Goal: Task Accomplishment & Management: Use online tool/utility

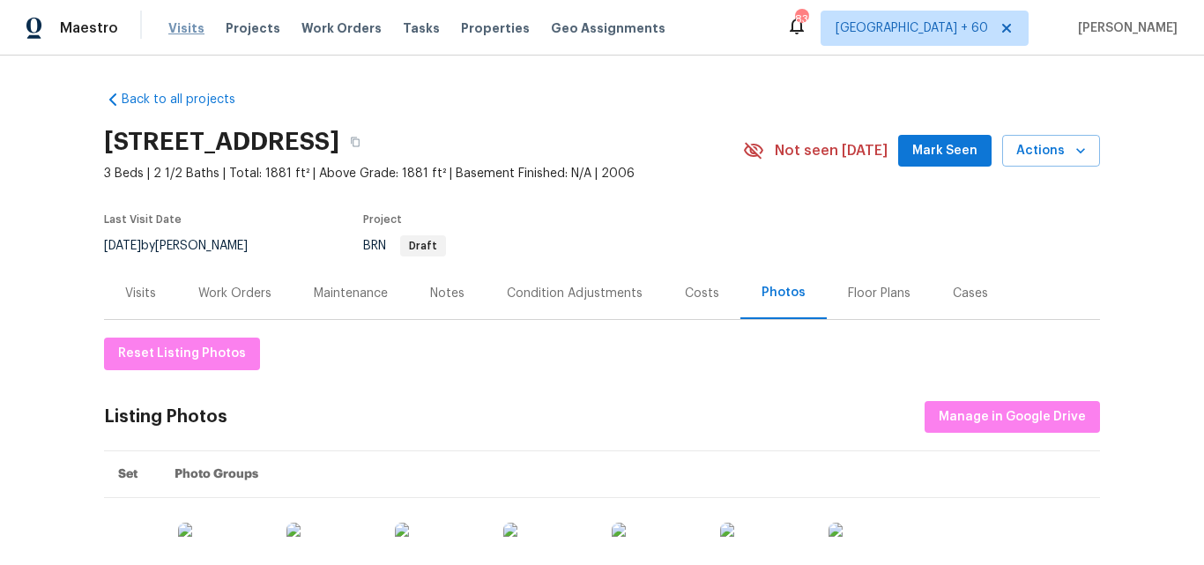
click at [183, 35] on span "Visits" at bounding box center [186, 28] width 36 height 18
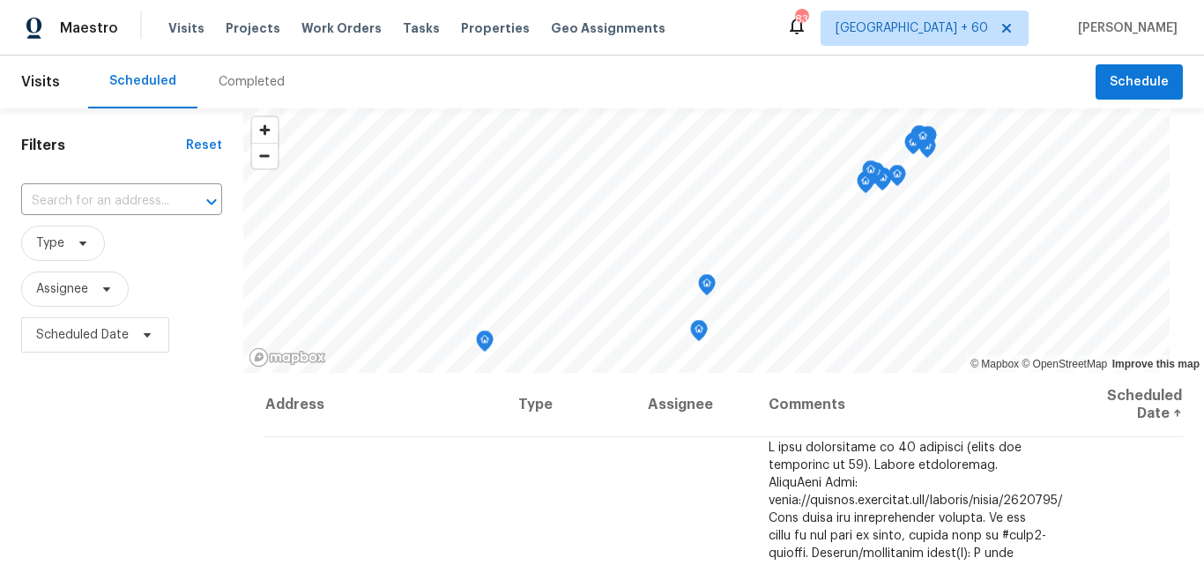
click at [250, 81] on div "Completed" at bounding box center [252, 82] width 66 height 18
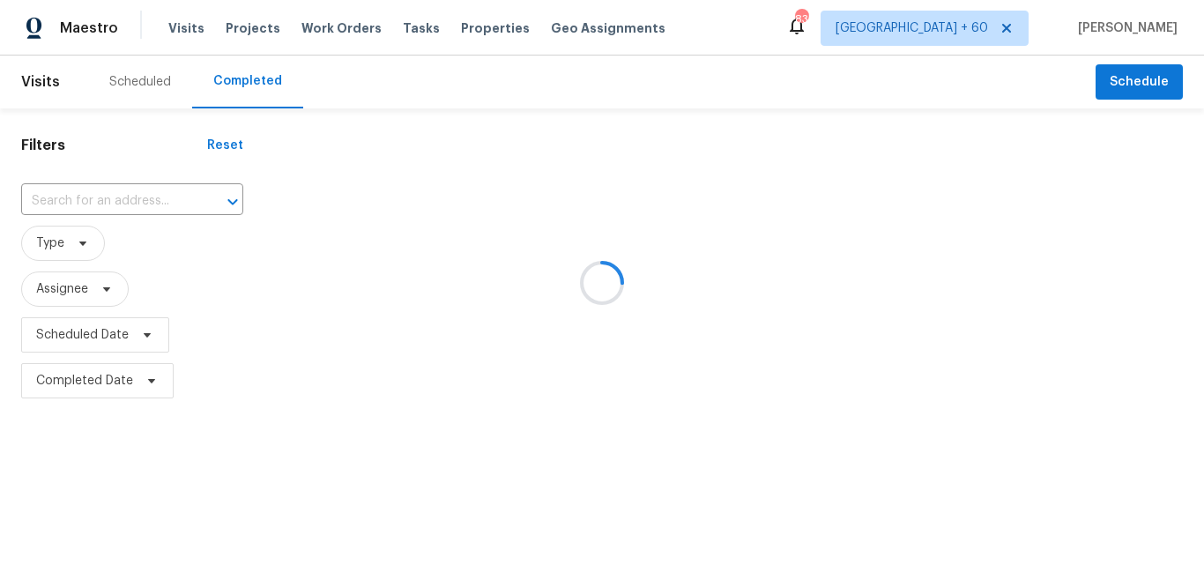
click at [100, 197] on div at bounding box center [602, 282] width 1204 height 565
click at [106, 196] on div at bounding box center [602, 282] width 1204 height 565
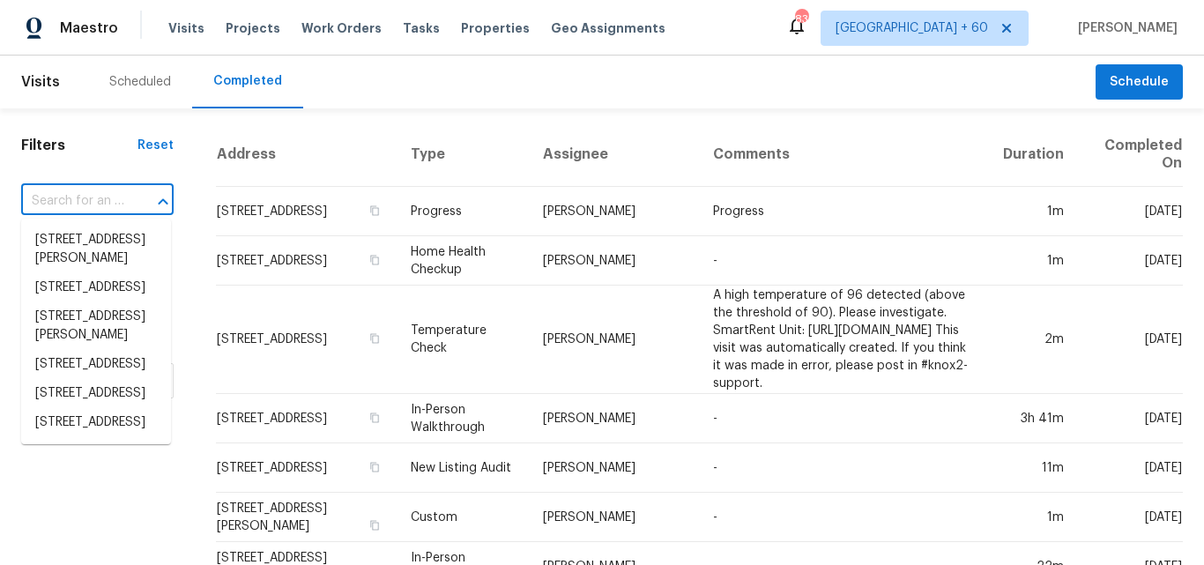
click at [70, 200] on input "text" at bounding box center [72, 201] width 103 height 27
paste input "[STREET_ADDRESS][PERSON_NAME]"
type input "[STREET_ADDRESS][PERSON_NAME]"
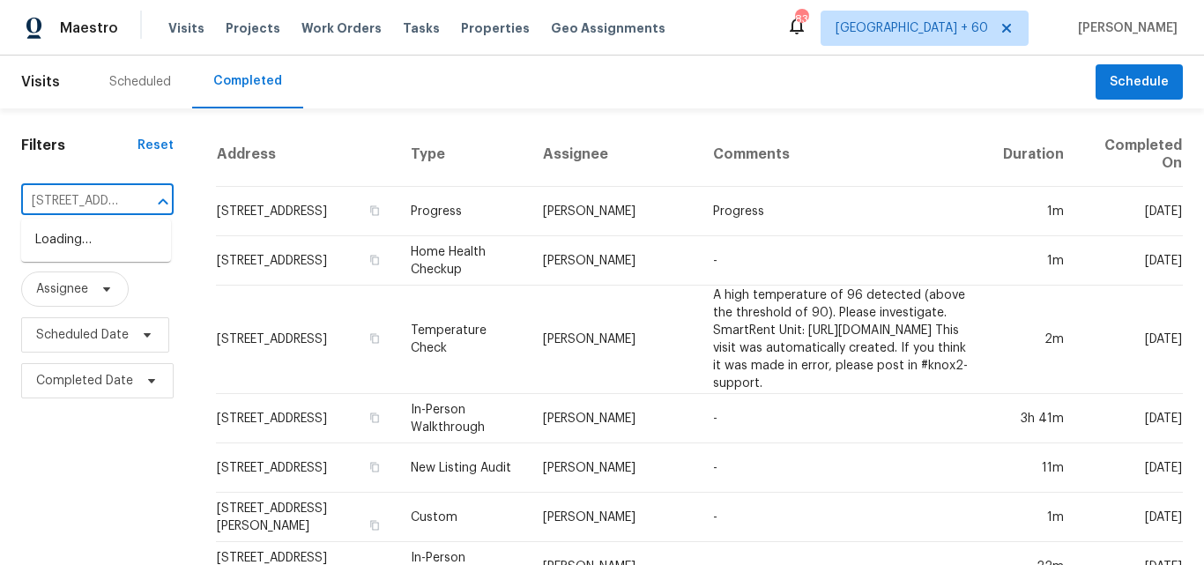
scroll to position [0, 102]
click at [84, 230] on li "[STREET_ADDRESS][PERSON_NAME]" at bounding box center [96, 250] width 150 height 48
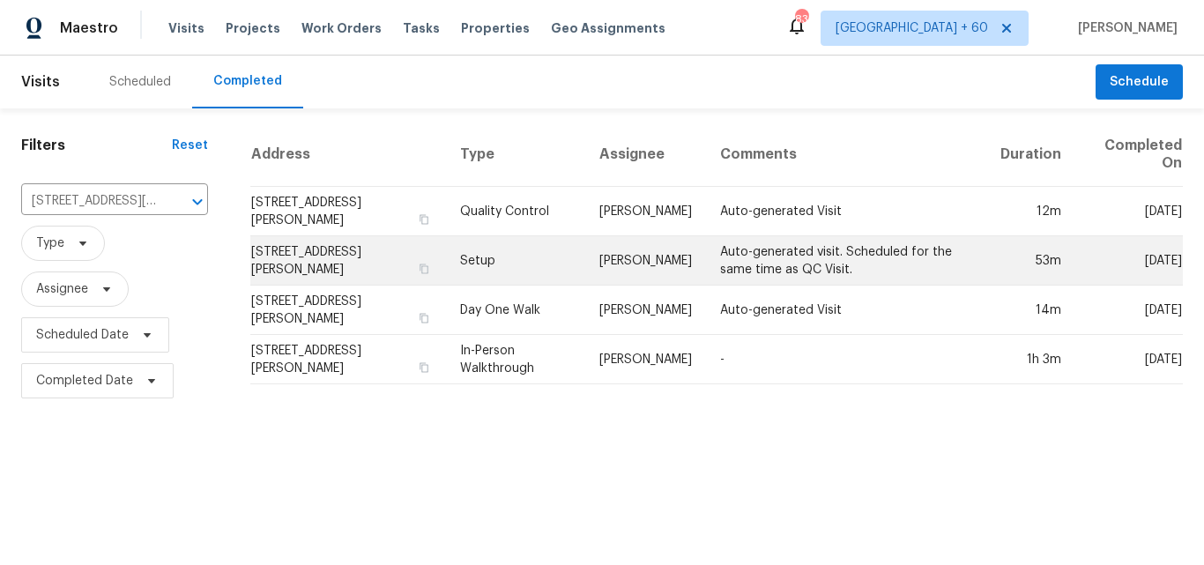
click at [496, 253] on td "Setup" at bounding box center [516, 260] width 140 height 49
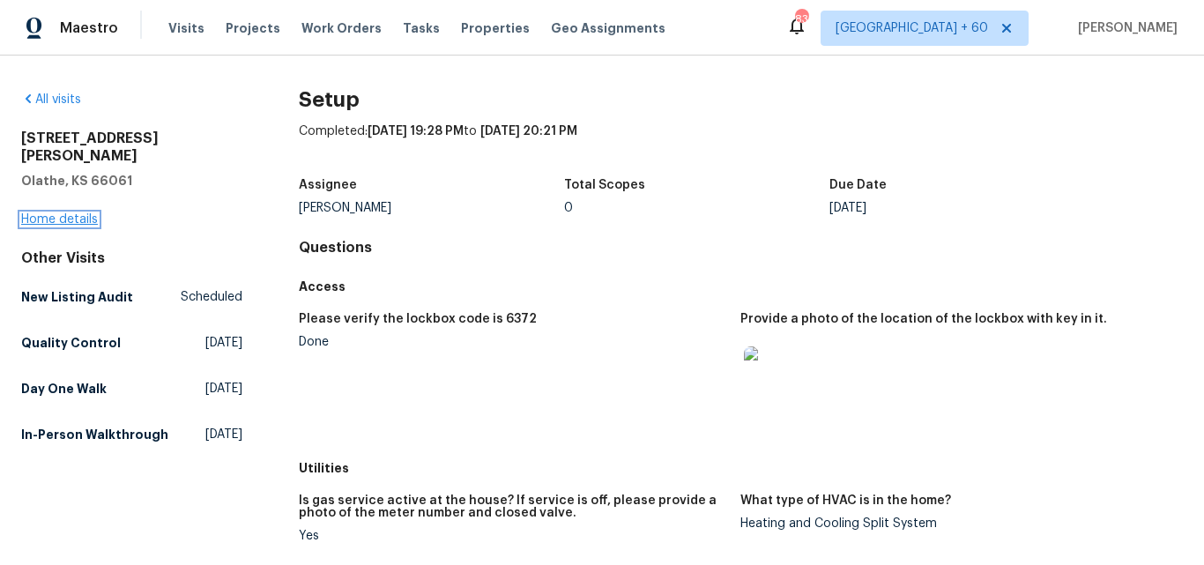
click at [61, 213] on link "Home details" at bounding box center [59, 219] width 77 height 12
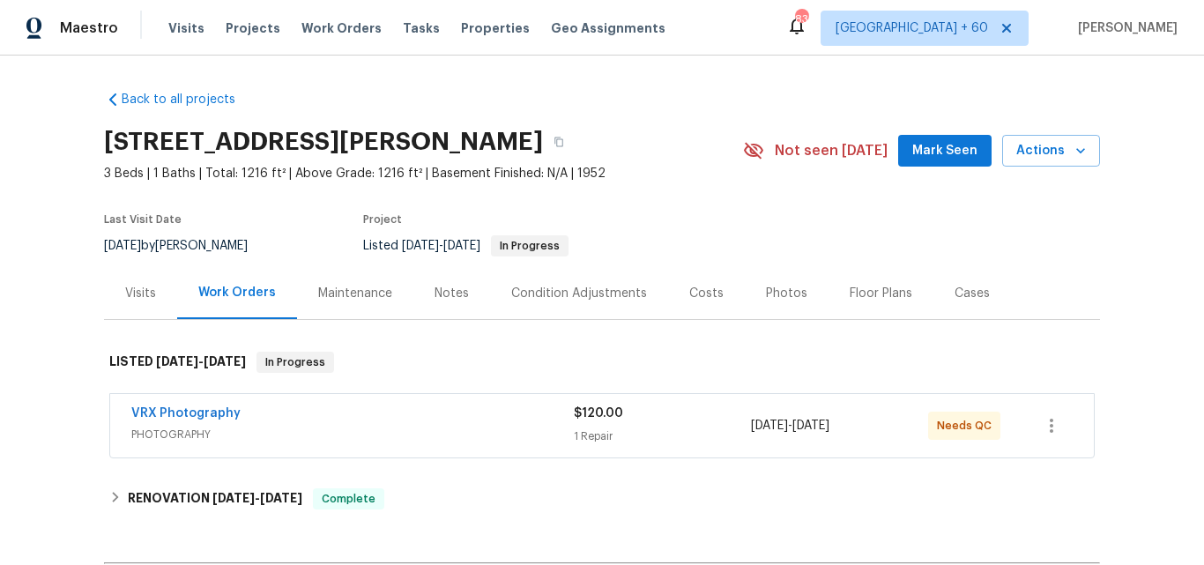
click at [766, 300] on div "Photos" at bounding box center [786, 294] width 41 height 18
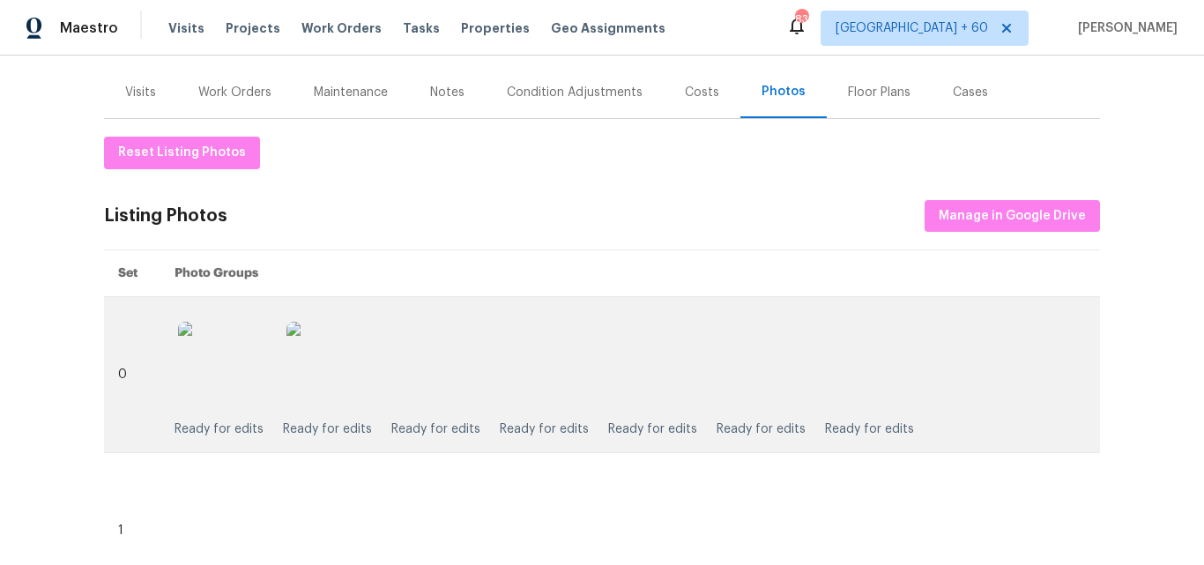
scroll to position [176, 0]
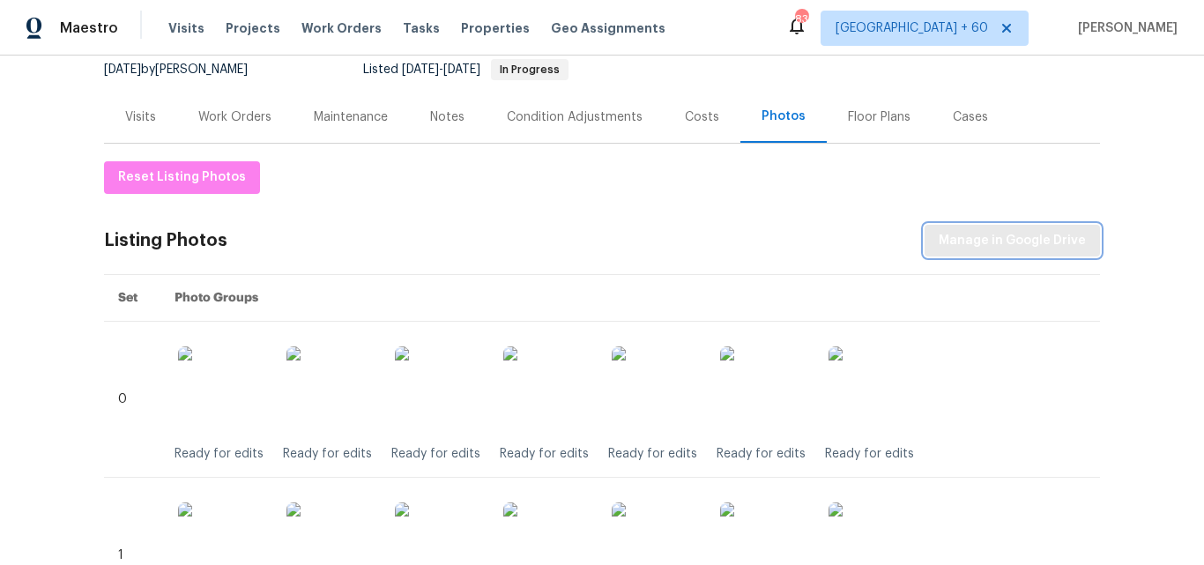
click at [1040, 243] on span "Manage in Google Drive" at bounding box center [1012, 241] width 147 height 22
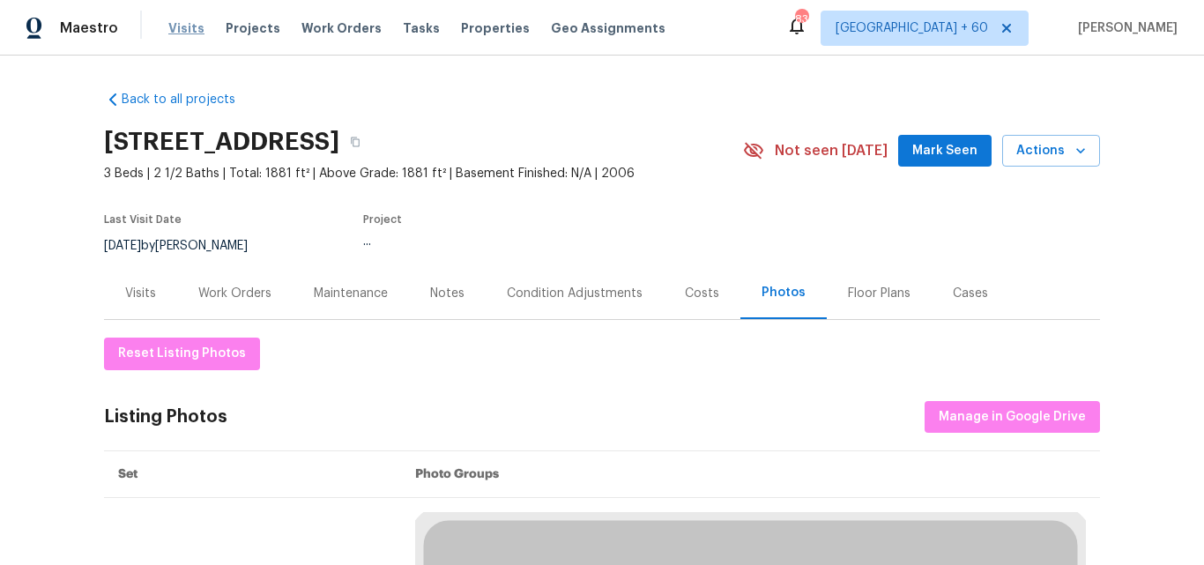
click at [178, 26] on span "Visits" at bounding box center [186, 28] width 36 height 18
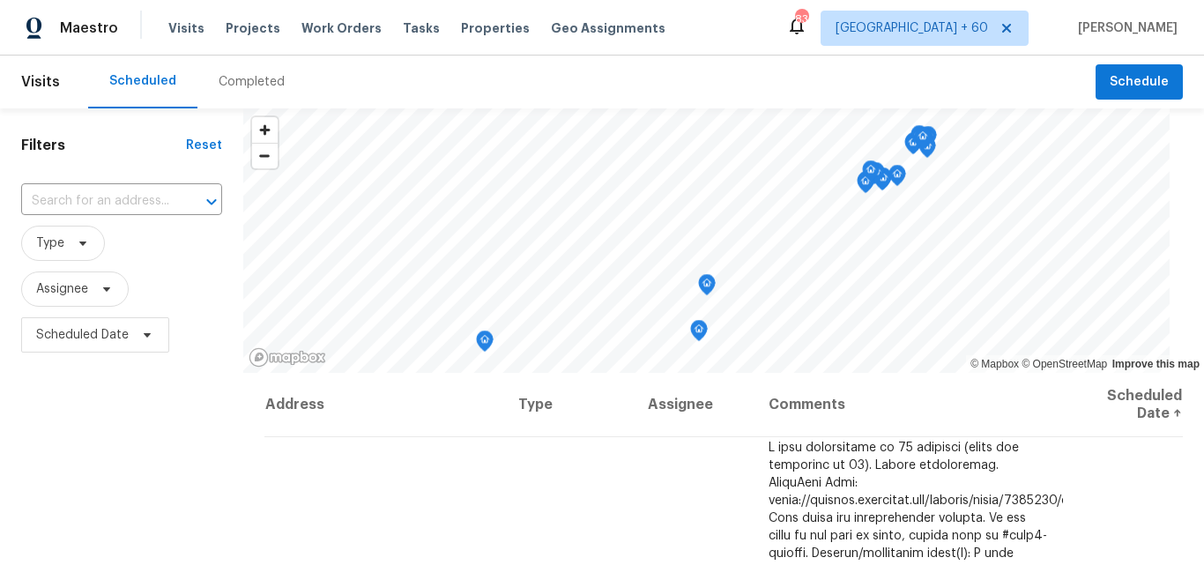
click at [255, 85] on div "Completed" at bounding box center [252, 82] width 66 height 18
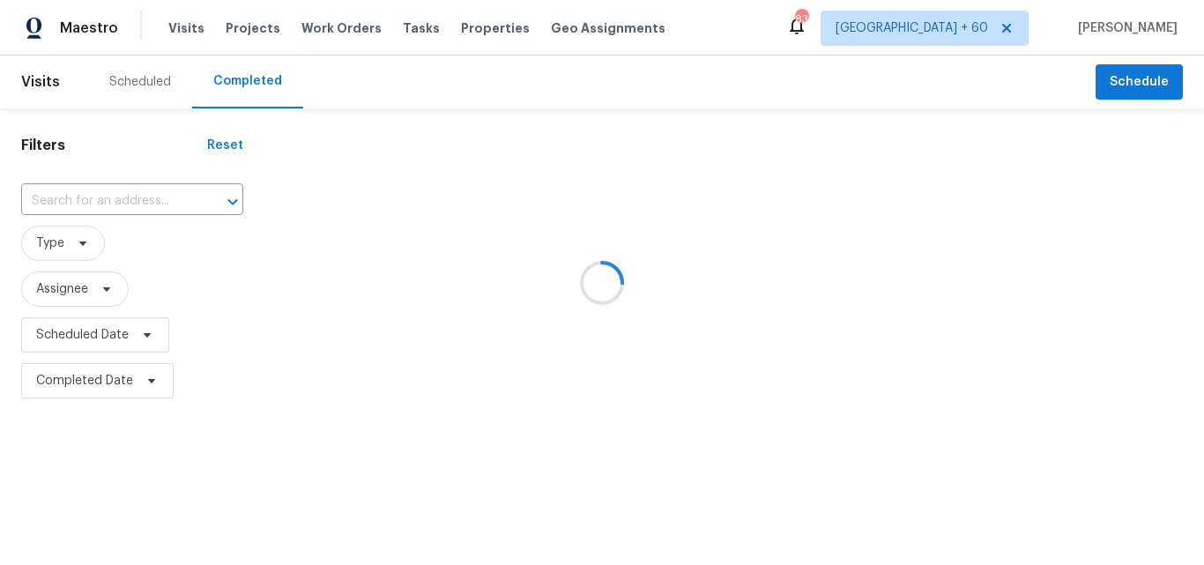
click at [113, 197] on div at bounding box center [602, 282] width 1204 height 565
click at [72, 202] on div at bounding box center [602, 282] width 1204 height 565
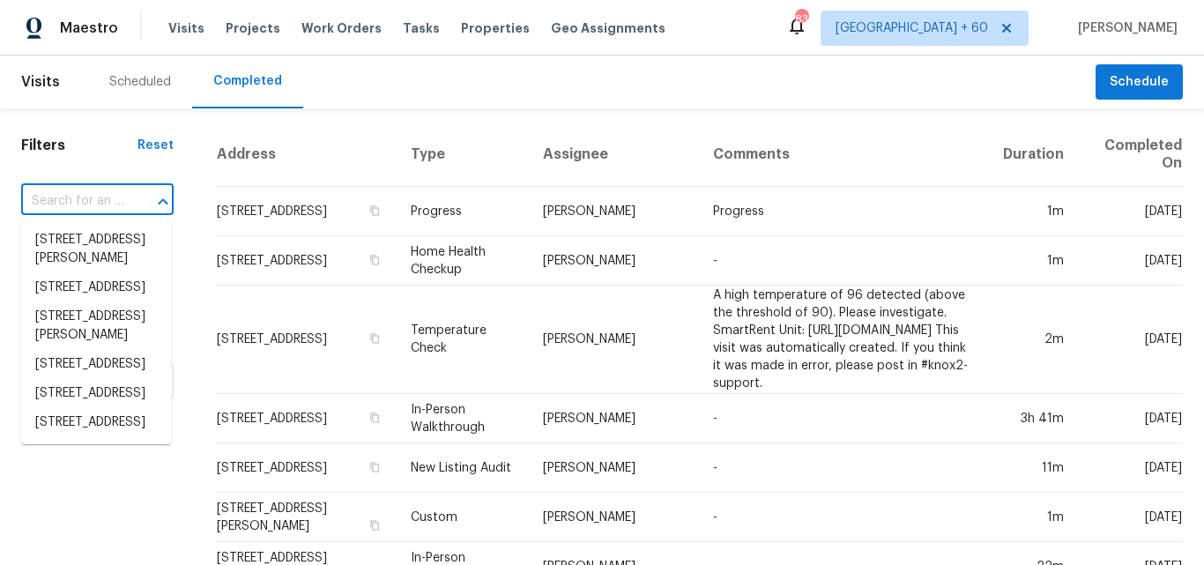
click at [72, 201] on input "text" at bounding box center [72, 201] width 103 height 27
paste input "[STREET_ADDRESS]"
type input "484 Pleasant St, Franklin, MA"
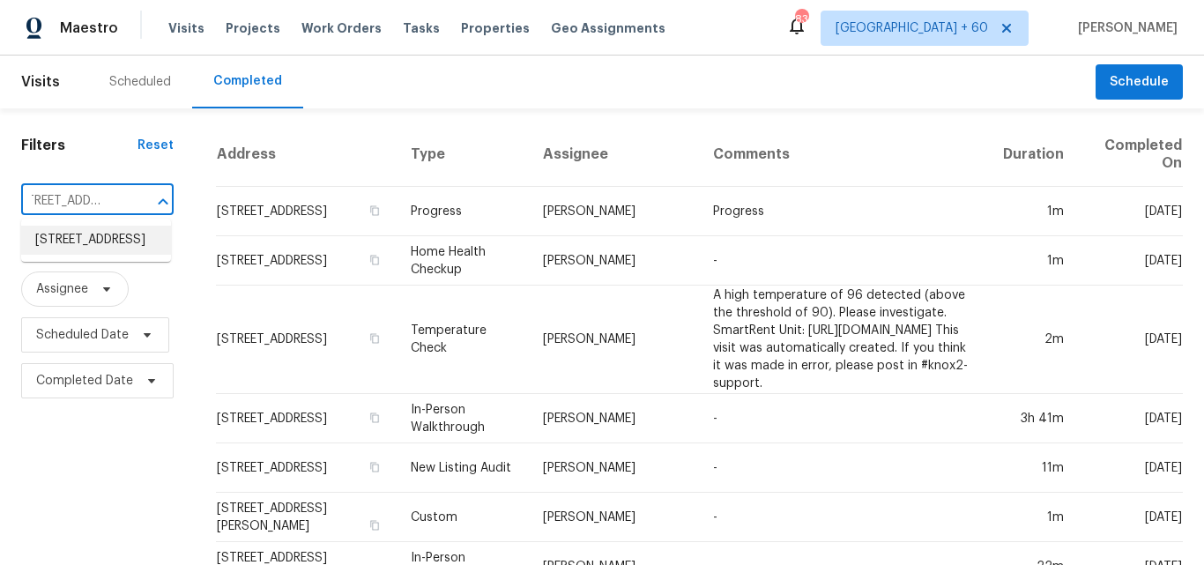
click at [89, 239] on li "484 Pleasant St, Franklin, MA 02038" at bounding box center [96, 240] width 150 height 29
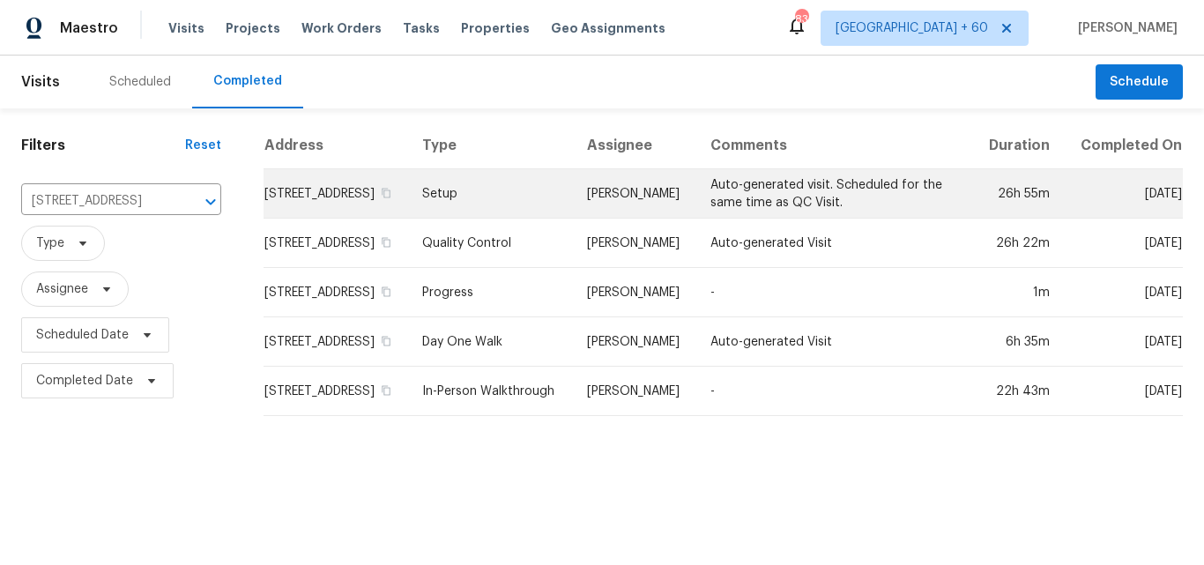
click at [491, 219] on td "Setup" at bounding box center [490, 193] width 165 height 49
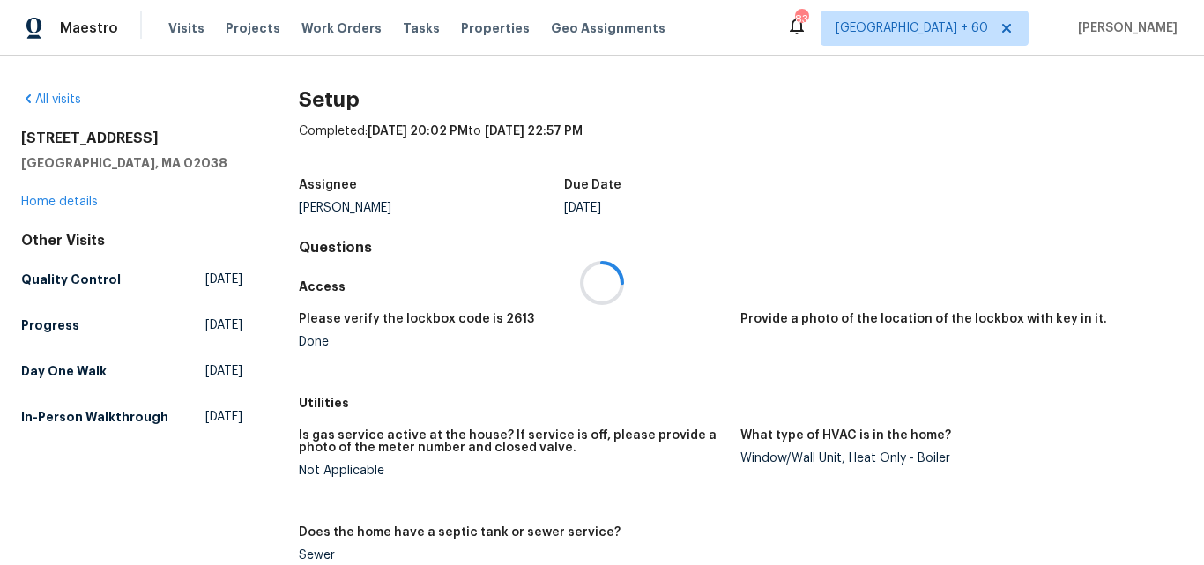
click at [57, 196] on div at bounding box center [602, 282] width 1204 height 565
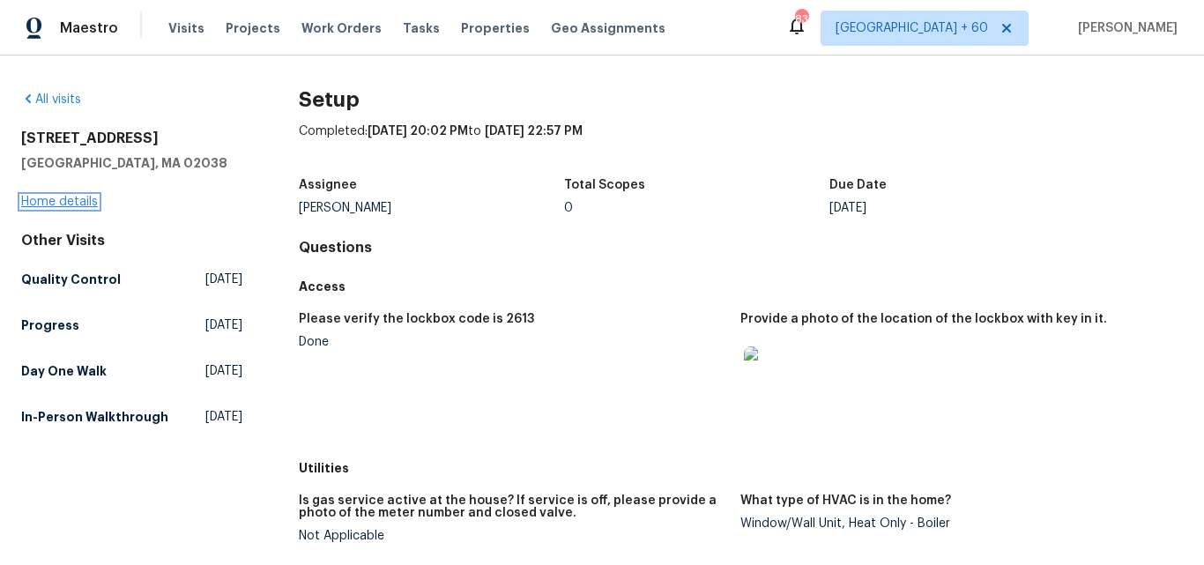
click at [79, 204] on link "Home details" at bounding box center [59, 202] width 77 height 12
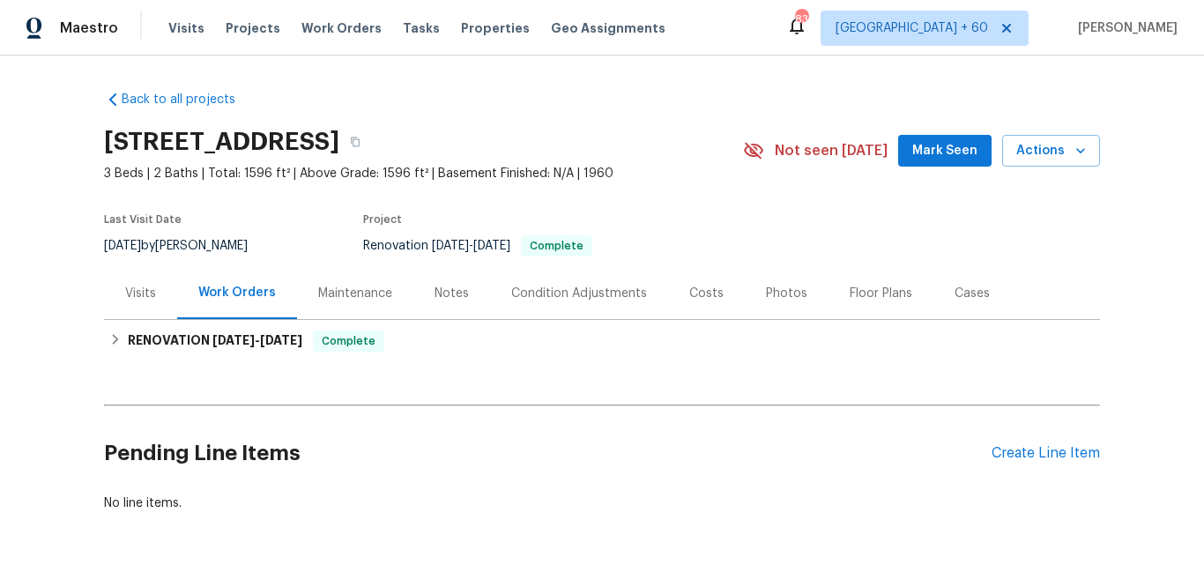
click at [775, 296] on div "Photos" at bounding box center [786, 294] width 41 height 18
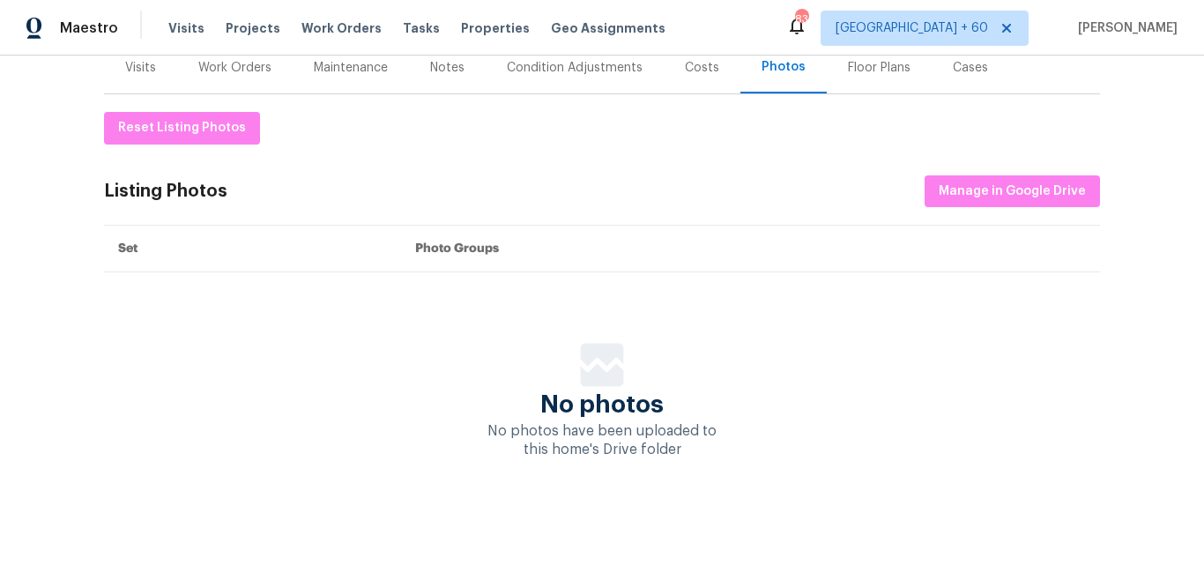
scroll to position [239, 0]
click at [1015, 181] on span "Manage in Google Drive" at bounding box center [1012, 192] width 147 height 22
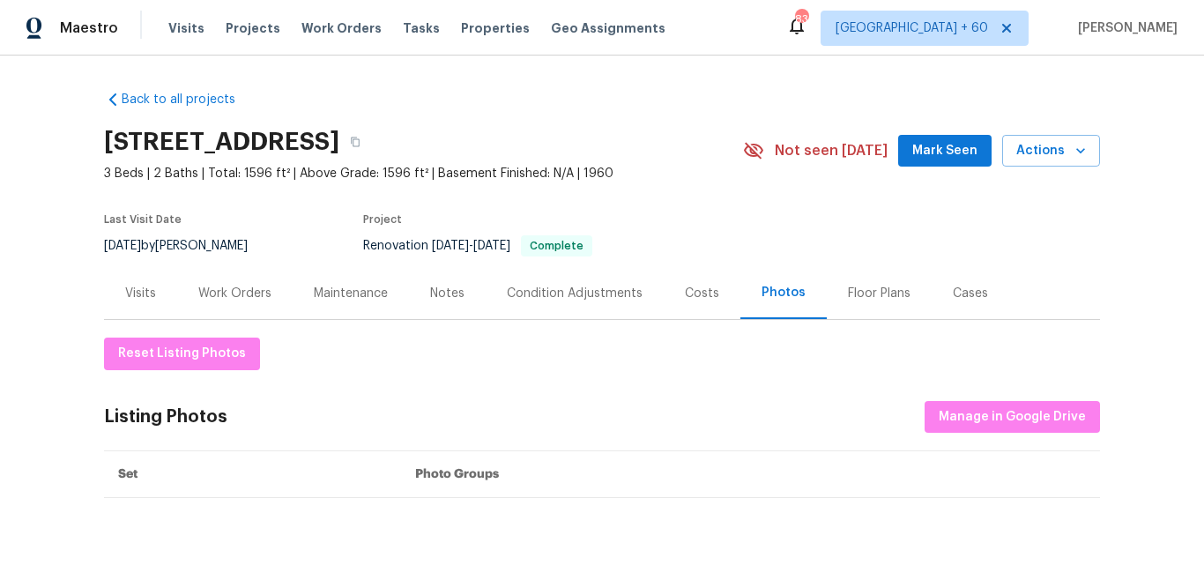
click at [212, 325] on div "Reset Listing Photos Listing Photos Manage in Google Drive Set Photo Groups No …" at bounding box center [602, 502] width 996 height 365
click at [204, 345] on span "Reset Listing Photos" at bounding box center [182, 354] width 128 height 22
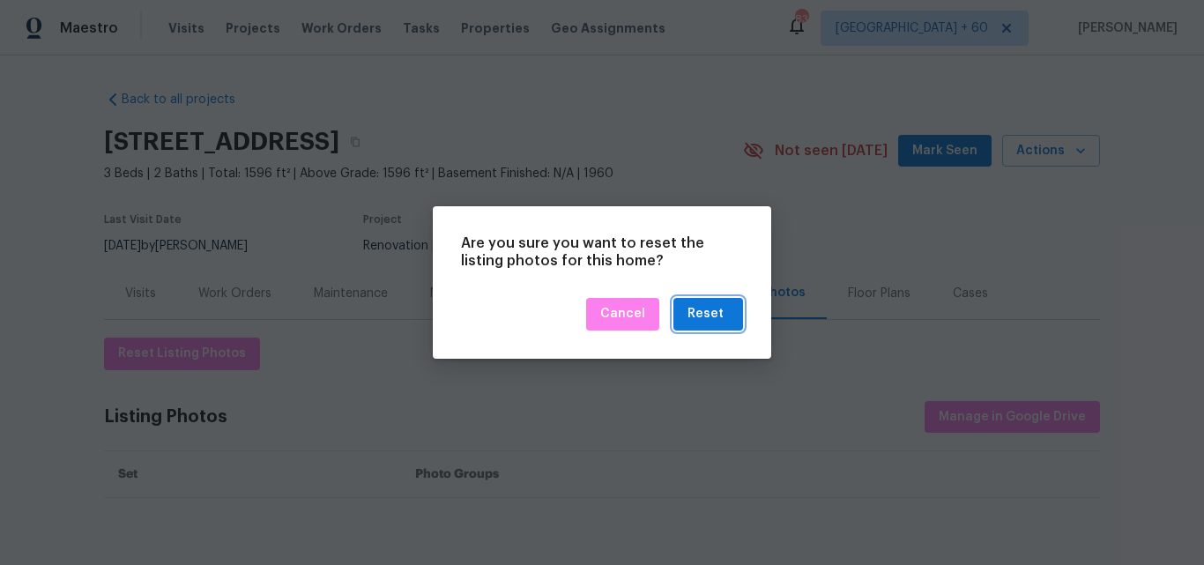
click at [735, 317] on button "Reset" at bounding box center [708, 314] width 70 height 33
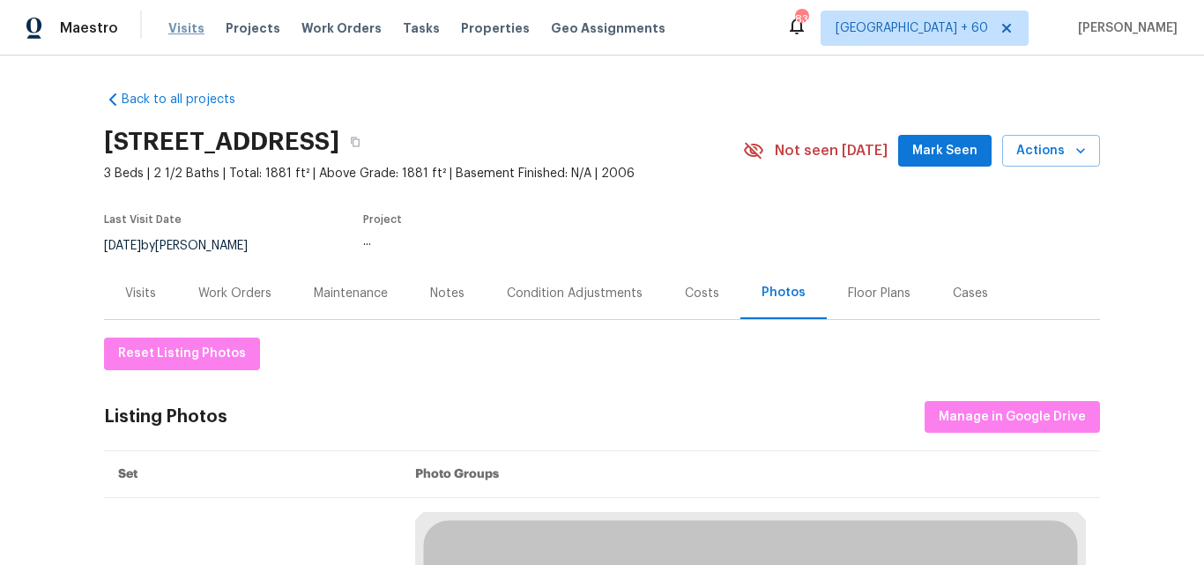
click at [177, 31] on span "Visits" at bounding box center [186, 28] width 36 height 18
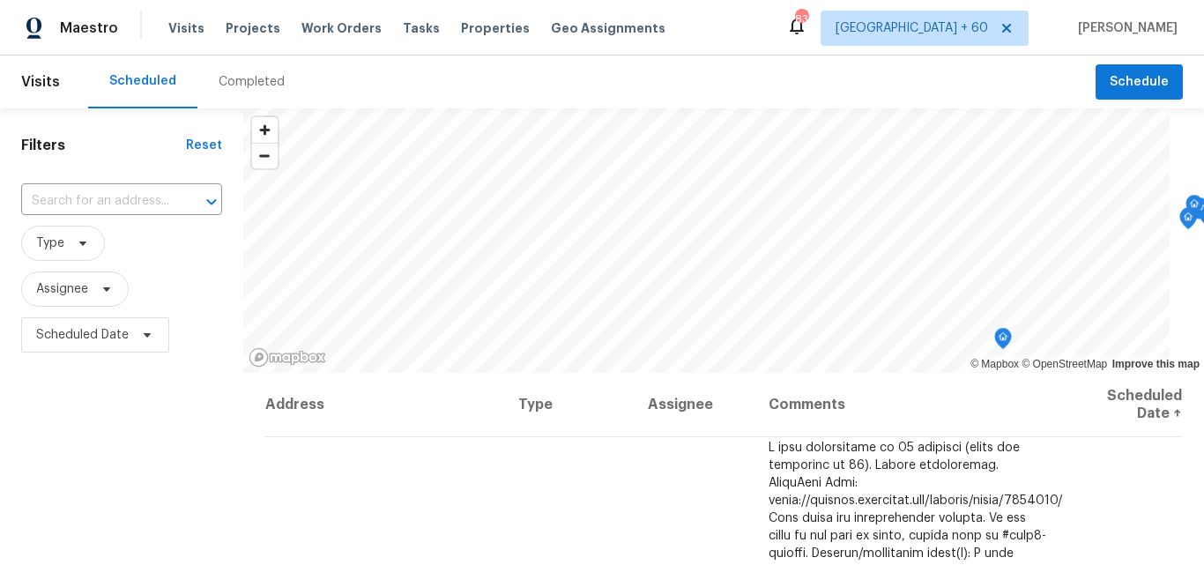
click at [257, 83] on div "Completed" at bounding box center [252, 82] width 66 height 18
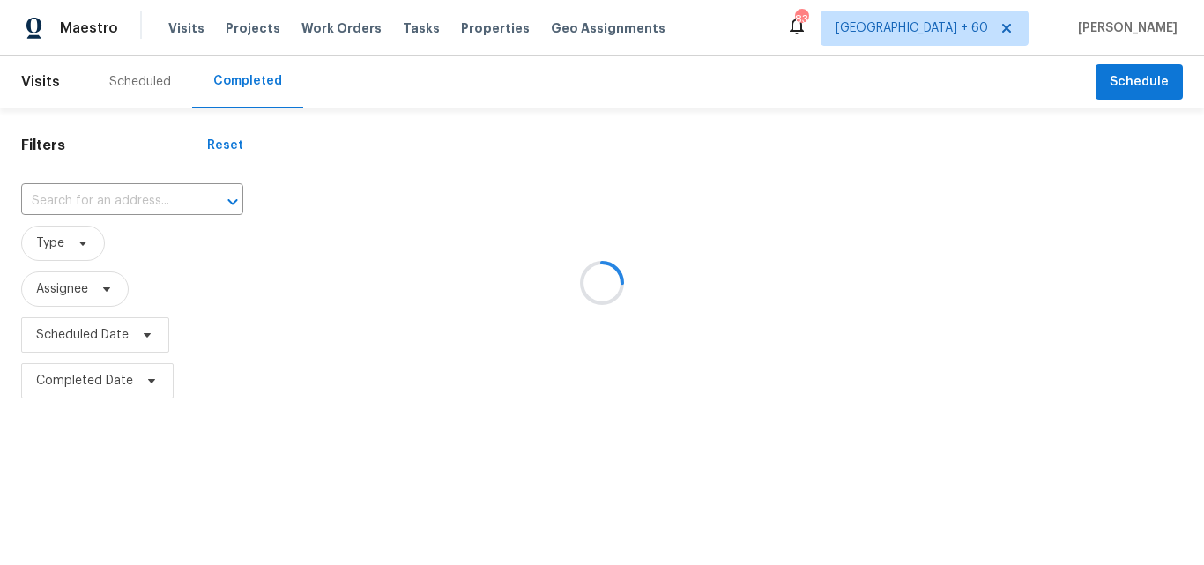
click at [115, 195] on div at bounding box center [602, 282] width 1204 height 565
click at [109, 197] on div at bounding box center [602, 282] width 1204 height 565
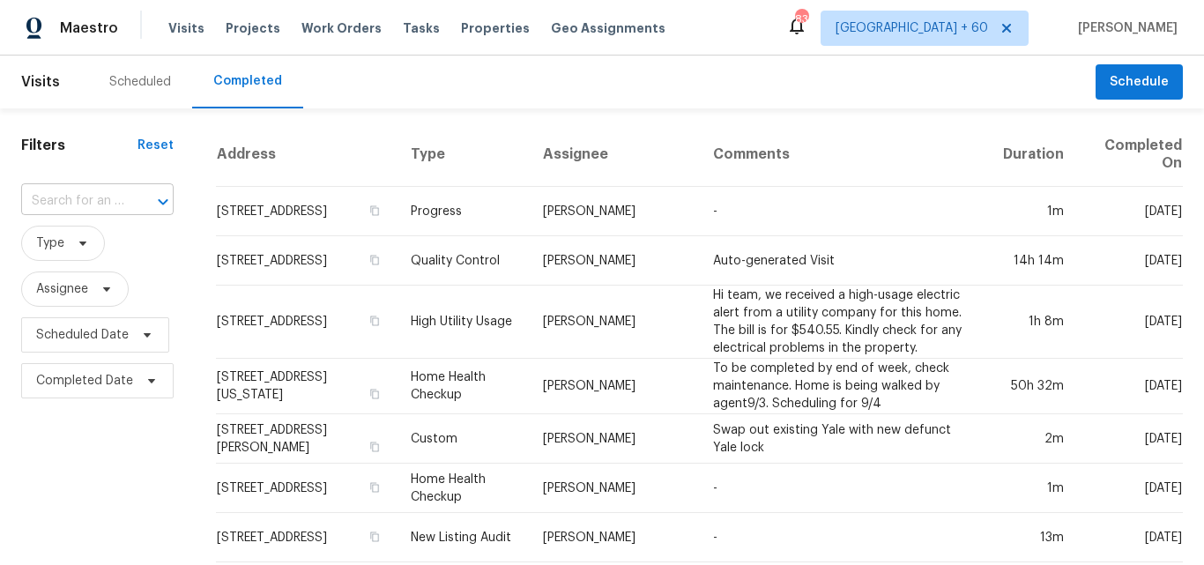
click at [93, 201] on input "text" at bounding box center [72, 201] width 103 height 27
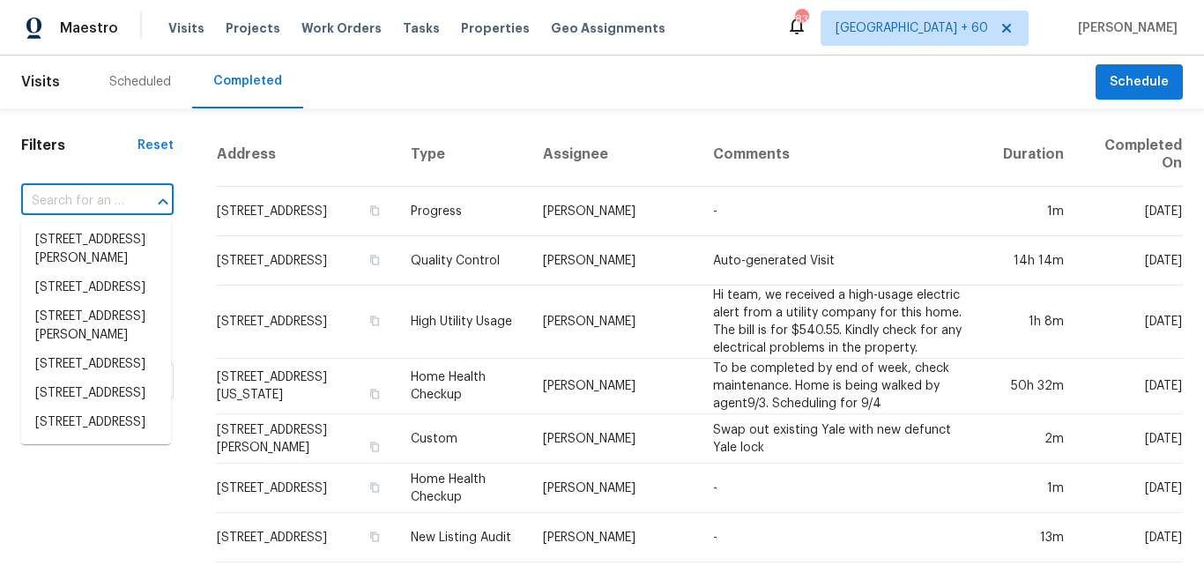
paste input "4808 Connell Dr, Raleigh, NC 27612"
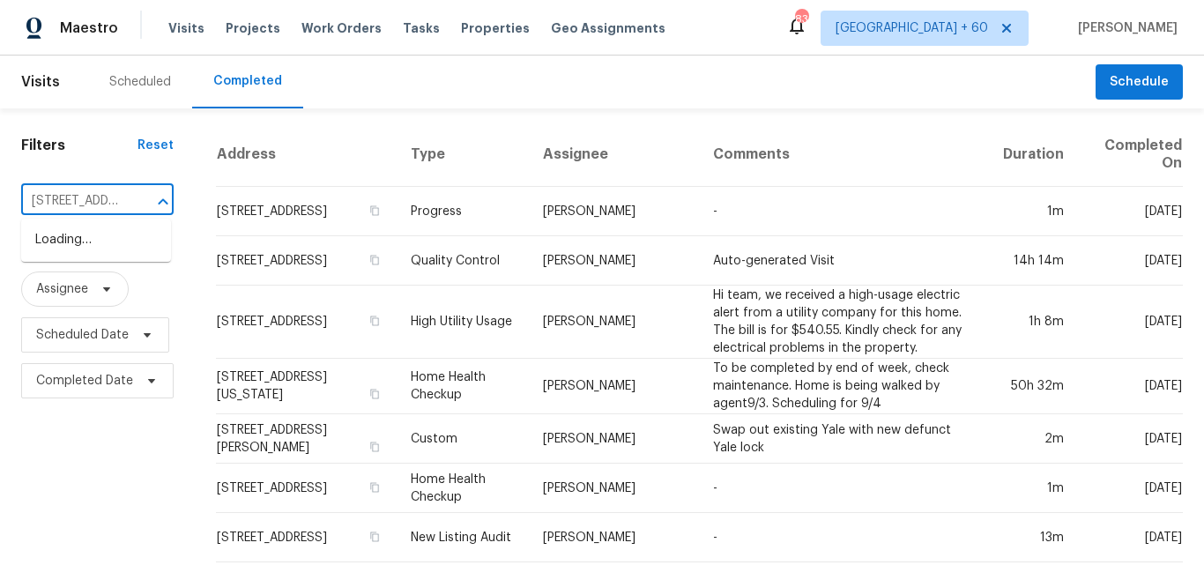
scroll to position [0, 114]
type input "4808 Connell Dr, Raleigh, NC 27612"
click at [93, 253] on li "4808 Connell Dr, Raleigh, NC 27612" at bounding box center [96, 250] width 150 height 48
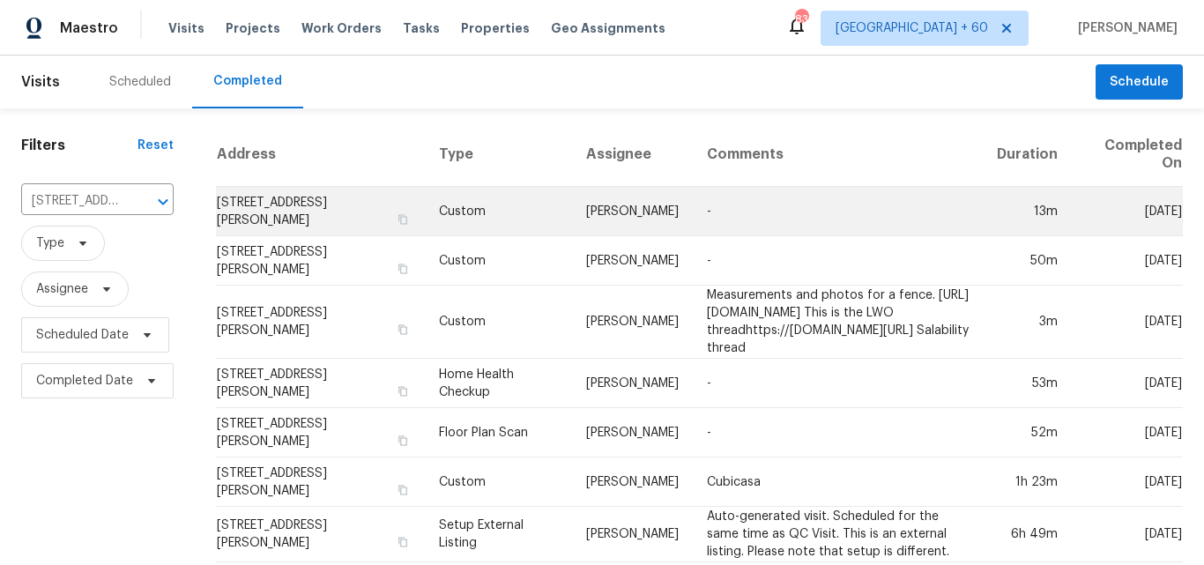
click at [572, 236] on td "Preston Sexton" at bounding box center [632, 211] width 121 height 49
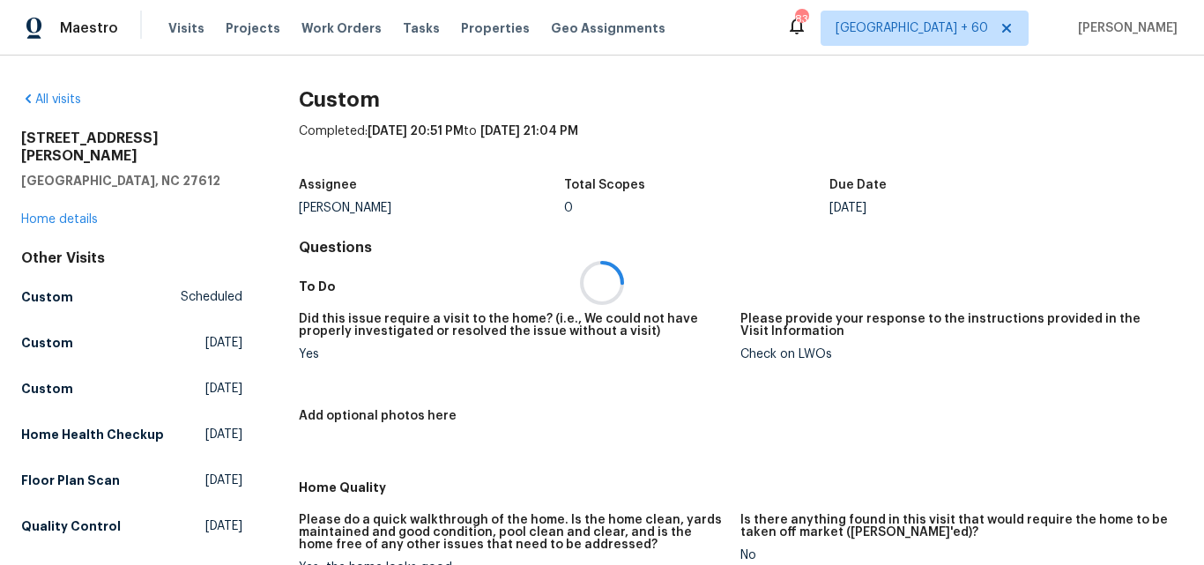
click at [87, 201] on div at bounding box center [602, 282] width 1204 height 565
click at [85, 213] on link "Home details" at bounding box center [59, 219] width 77 height 12
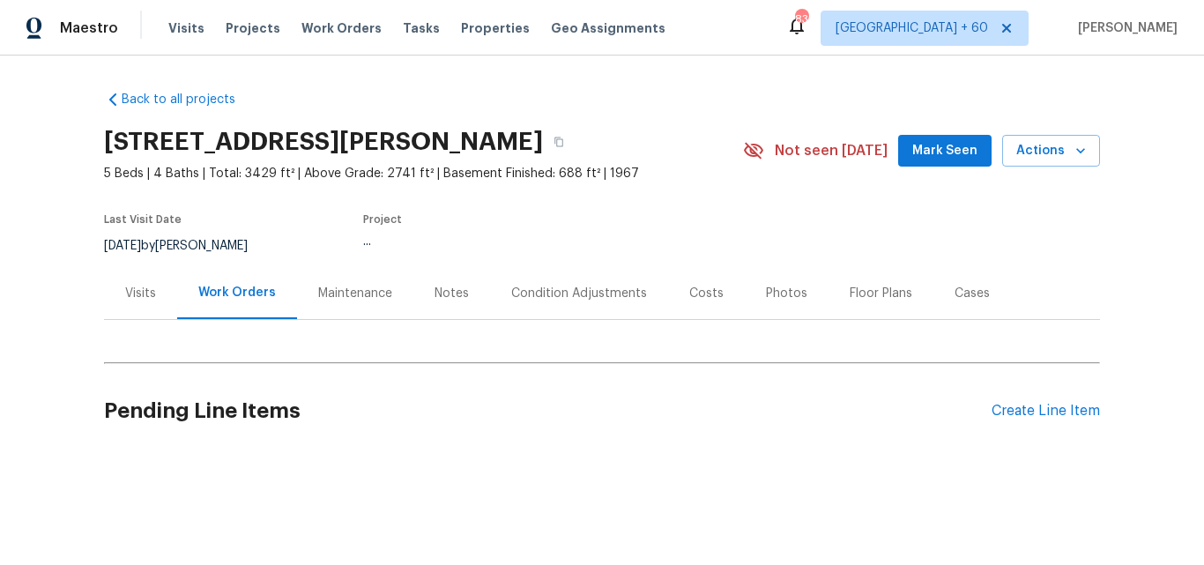
click at [766, 293] on div "Photos" at bounding box center [786, 294] width 41 height 18
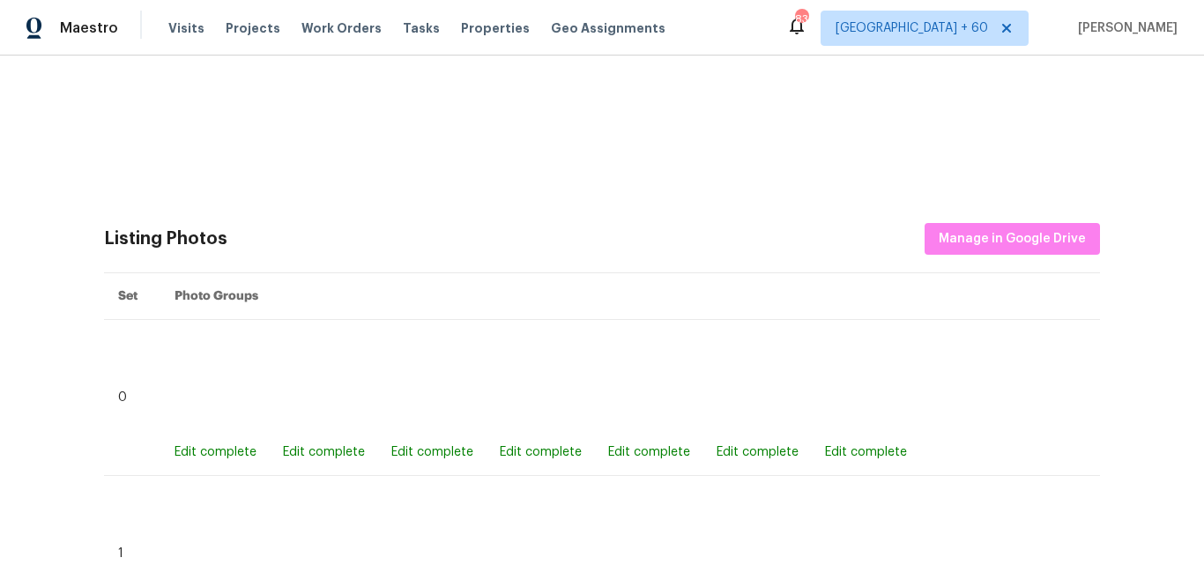
scroll to position [1028, 0]
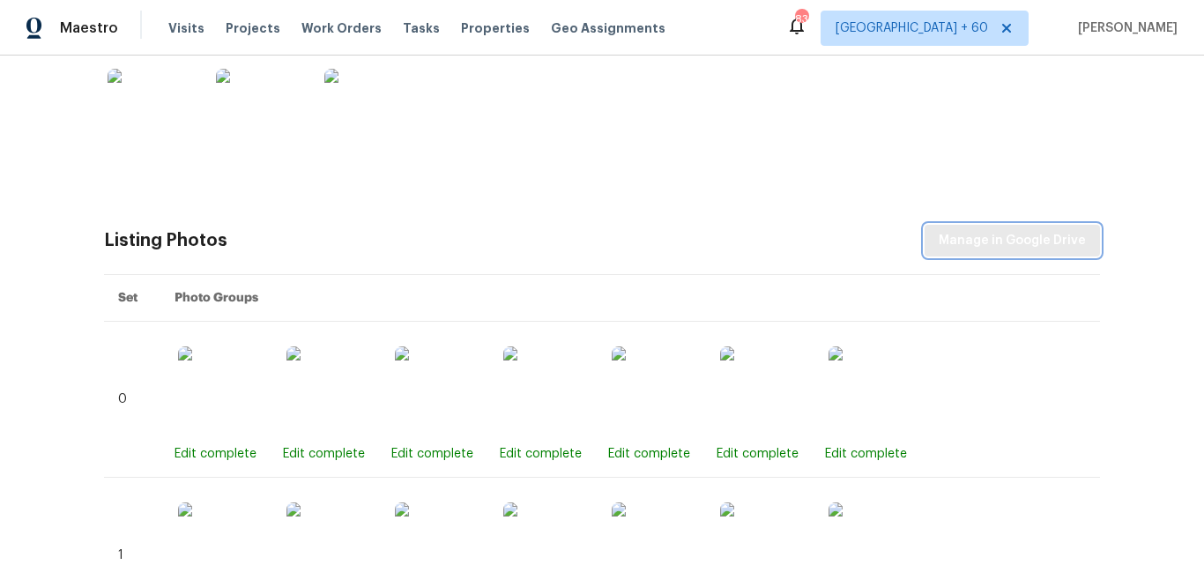
click at [1012, 232] on span "Manage in Google Drive" at bounding box center [1012, 241] width 147 height 22
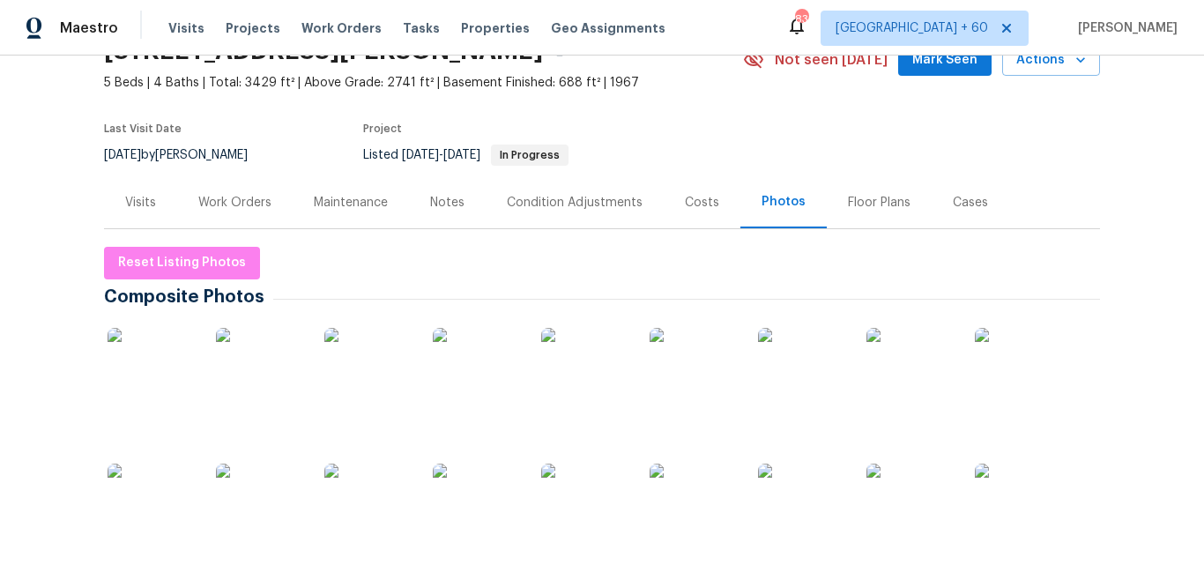
scroll to position [0, 0]
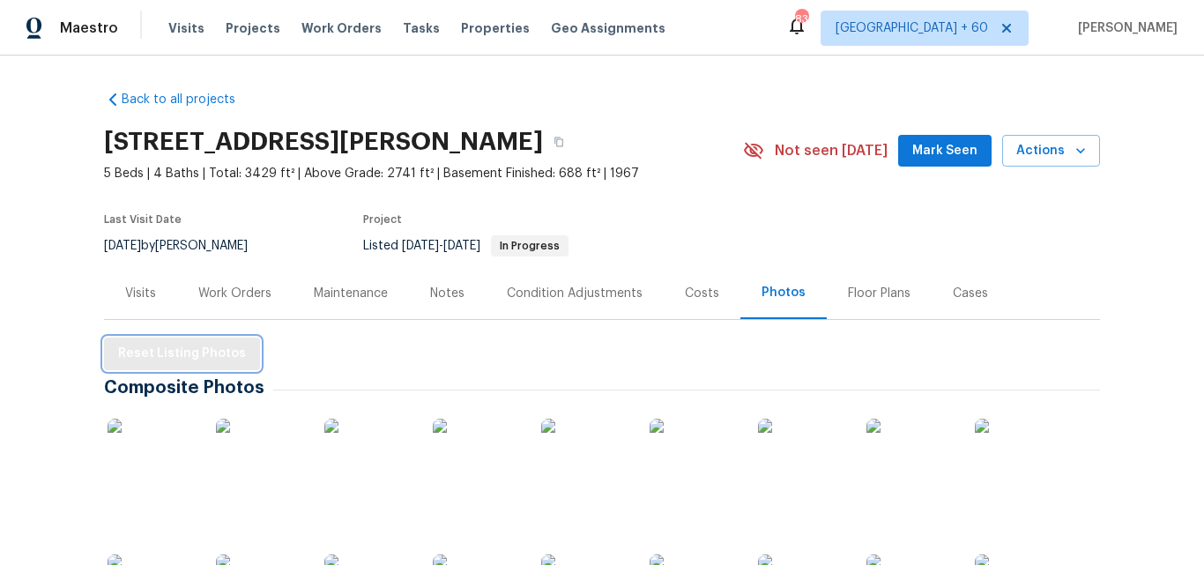
click at [177, 340] on button "Reset Listing Photos" at bounding box center [182, 354] width 156 height 33
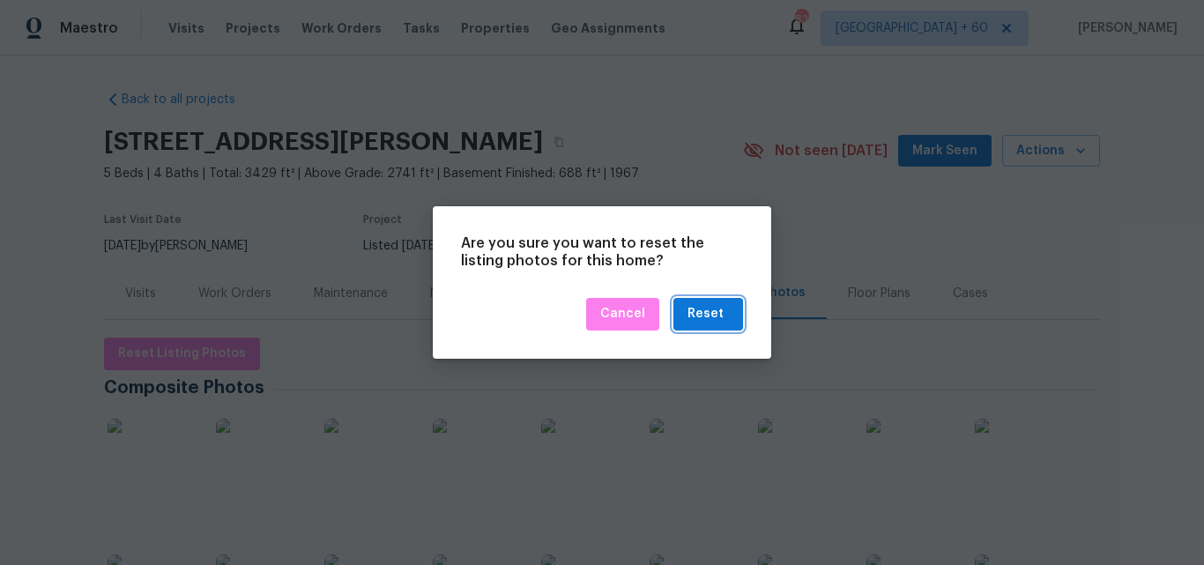
click at [700, 315] on div "Reset" at bounding box center [705, 314] width 36 height 22
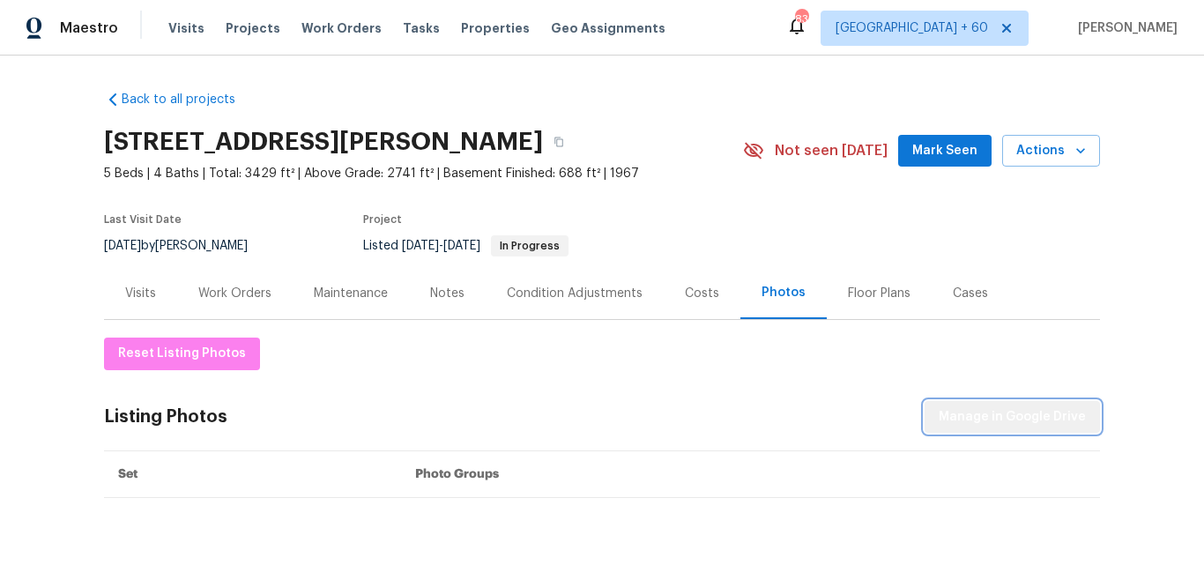
click at [1046, 420] on span "Manage in Google Drive" at bounding box center [1012, 417] width 147 height 22
